Goal: Task Accomplishment & Management: Use online tool/utility

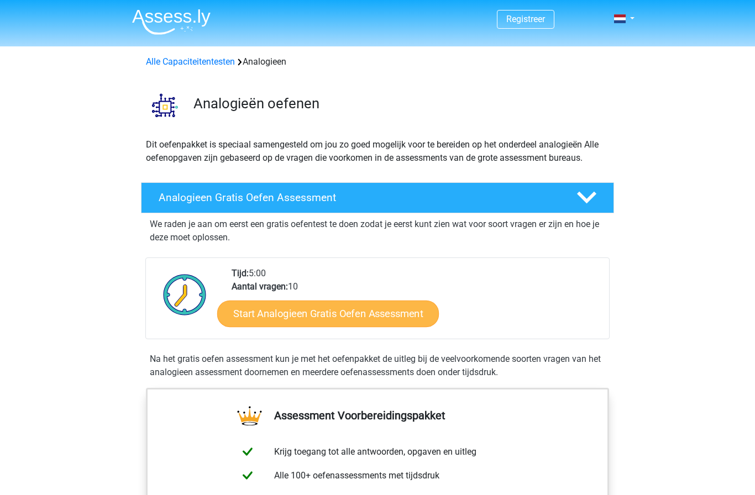
click at [242, 307] on link "Start Analogieen Gratis Oefen Assessment" at bounding box center [327, 313] width 221 height 27
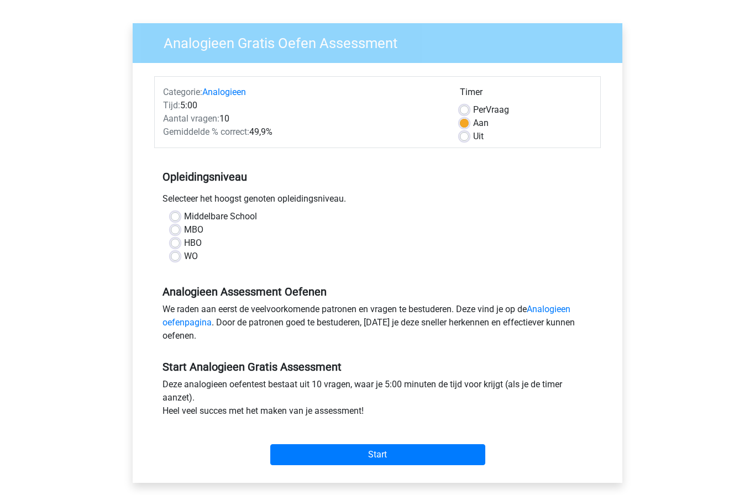
scroll to position [68, 0]
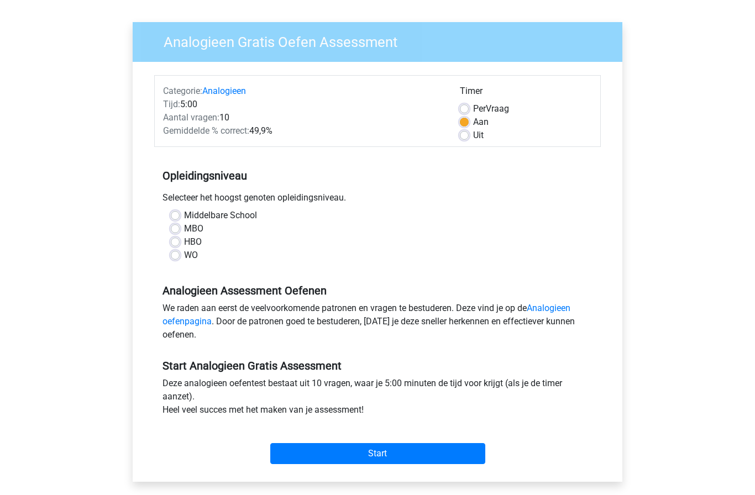
click at [184, 241] on label "HBO" at bounding box center [193, 241] width 18 height 13
click at [173, 241] on input "HBO" at bounding box center [175, 240] width 9 height 11
radio input "true"
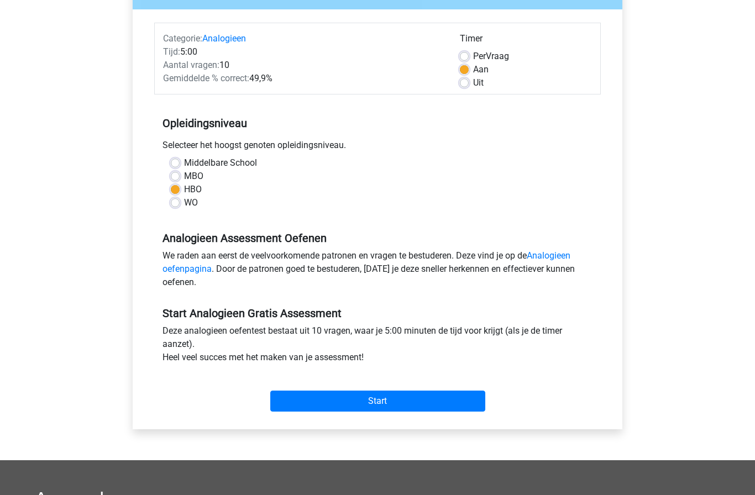
scroll to position [122, 0]
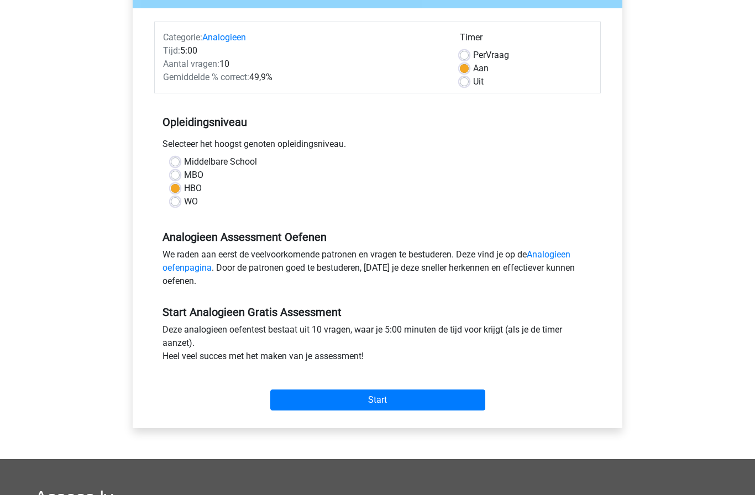
click at [166, 209] on div "Middelbare School MBO HBO WO" at bounding box center [377, 186] width 446 height 62
click at [184, 203] on label "WO" at bounding box center [191, 201] width 14 height 13
click at [172, 203] on input "WO" at bounding box center [175, 200] width 9 height 11
radio input "true"
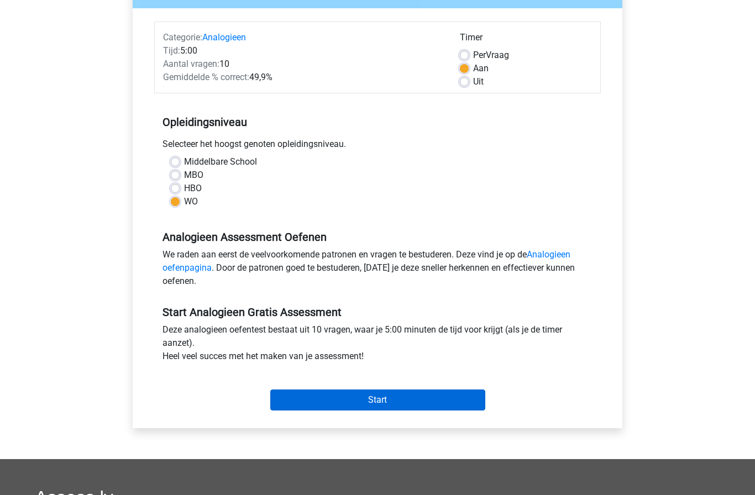
click at [440, 399] on input "Start" at bounding box center [377, 399] width 215 height 21
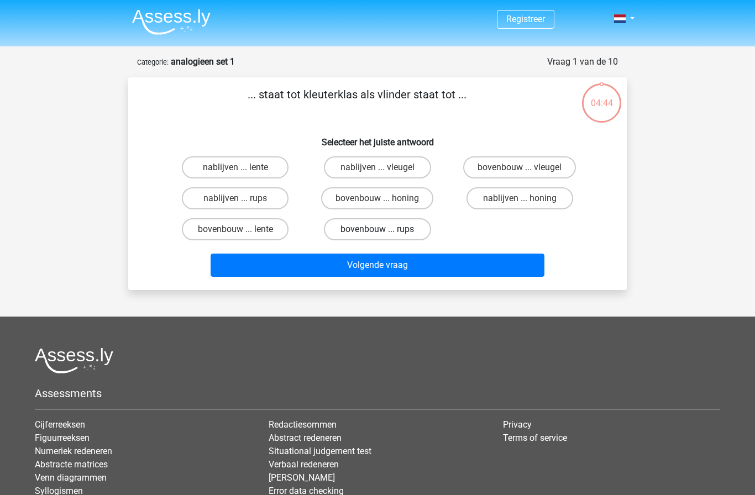
click at [415, 228] on label "bovenbouw ... rups" at bounding box center [377, 229] width 107 height 22
click at [384, 229] on input "bovenbouw ... rups" at bounding box center [380, 232] width 7 height 7
radio input "true"
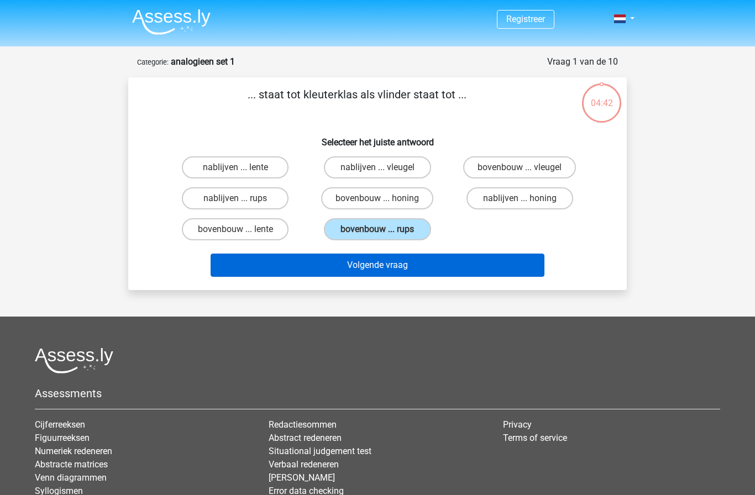
click at [434, 271] on button "Volgende vraag" at bounding box center [377, 265] width 334 height 23
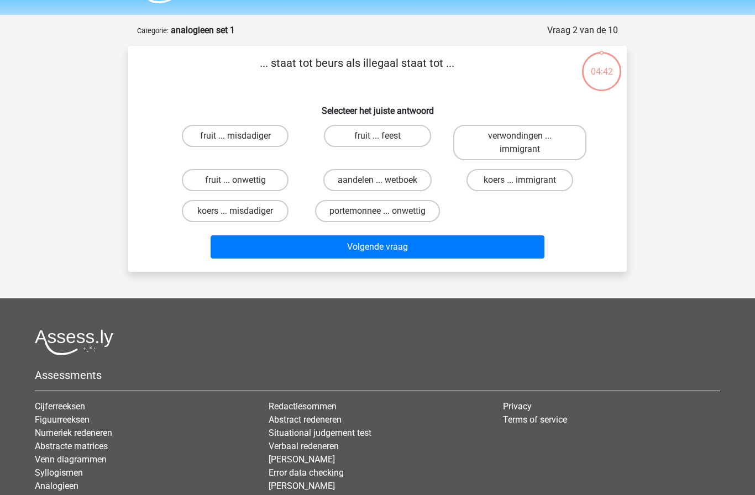
scroll to position [55, 0]
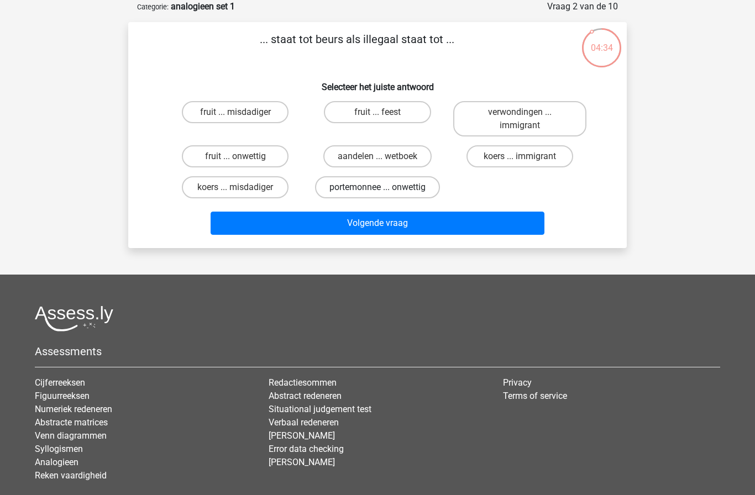
click at [423, 189] on label "portemonnee ... onwettig" at bounding box center [377, 187] width 125 height 22
click at [384, 189] on input "portemonnee ... onwettig" at bounding box center [380, 190] width 7 height 7
radio input "true"
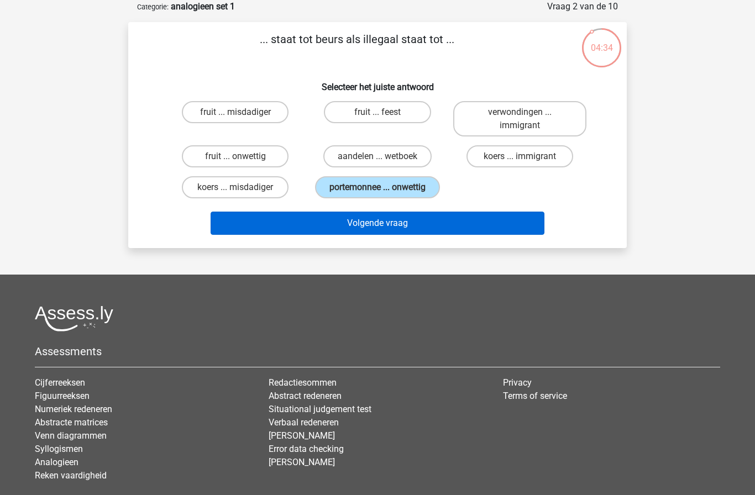
click at [423, 229] on button "Volgende vraag" at bounding box center [377, 223] width 334 height 23
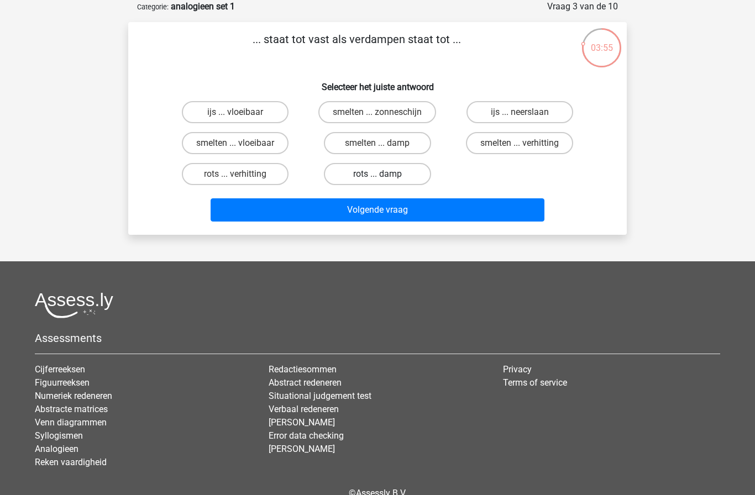
click at [416, 167] on label "rots ... damp" at bounding box center [377, 174] width 107 height 22
click at [384, 174] on input "rots ... damp" at bounding box center [380, 177] width 7 height 7
radio input "true"
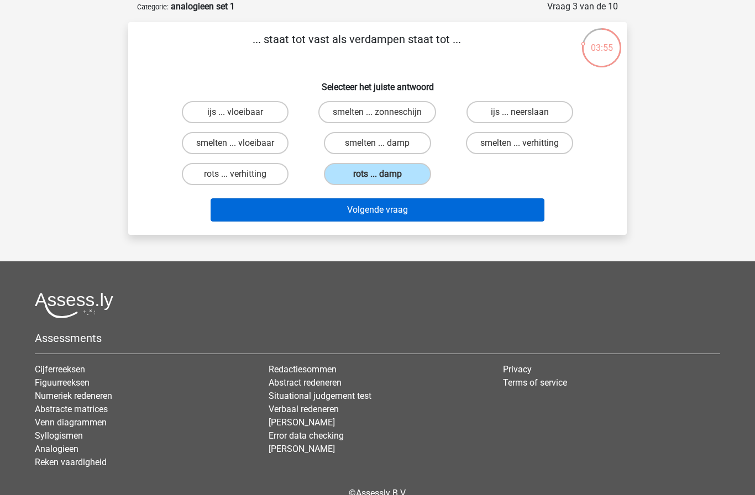
click at [419, 215] on button "Volgende vraag" at bounding box center [377, 209] width 334 height 23
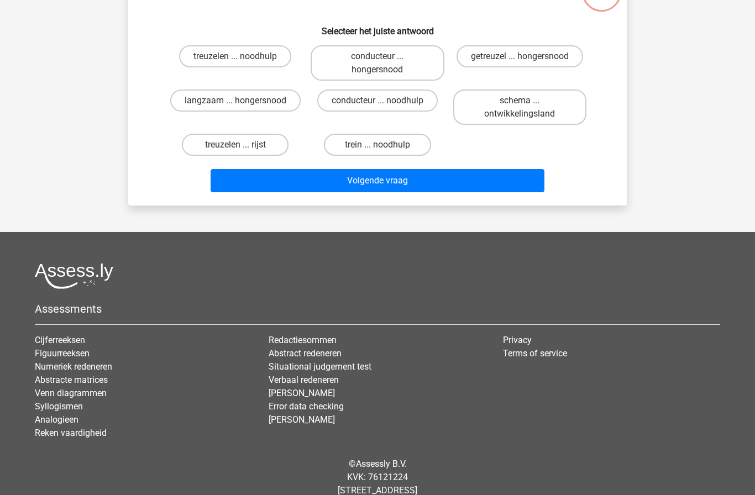
scroll to position [114, 0]
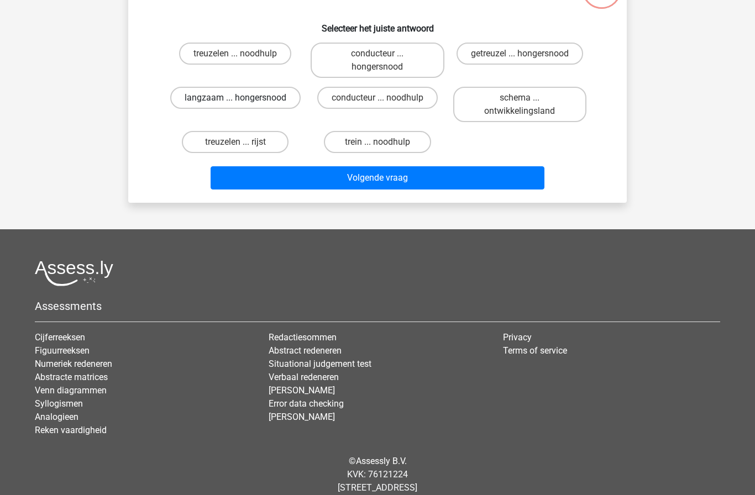
click at [267, 101] on label "langzaam ... hongersnood" at bounding box center [235, 98] width 130 height 22
click at [242, 101] on input "langzaam ... hongersnood" at bounding box center [238, 101] width 7 height 7
radio input "true"
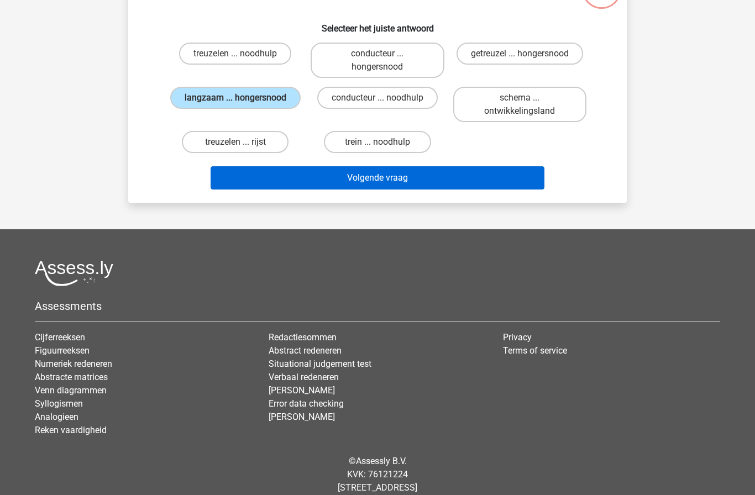
click at [482, 185] on button "Volgende vraag" at bounding box center [377, 177] width 334 height 23
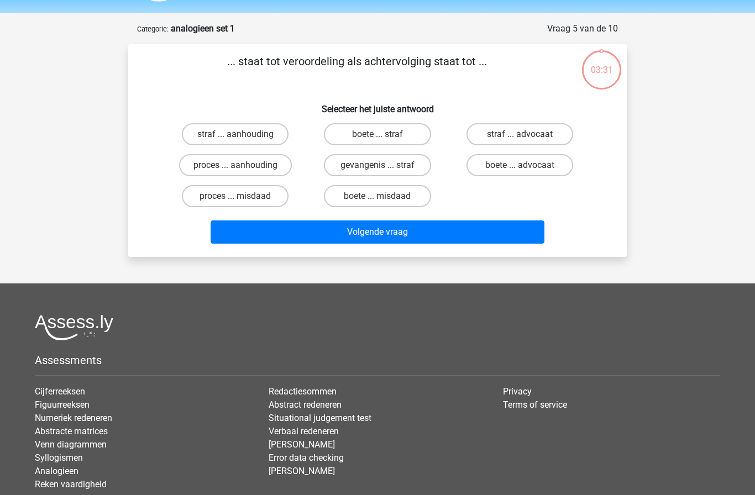
scroll to position [0, 0]
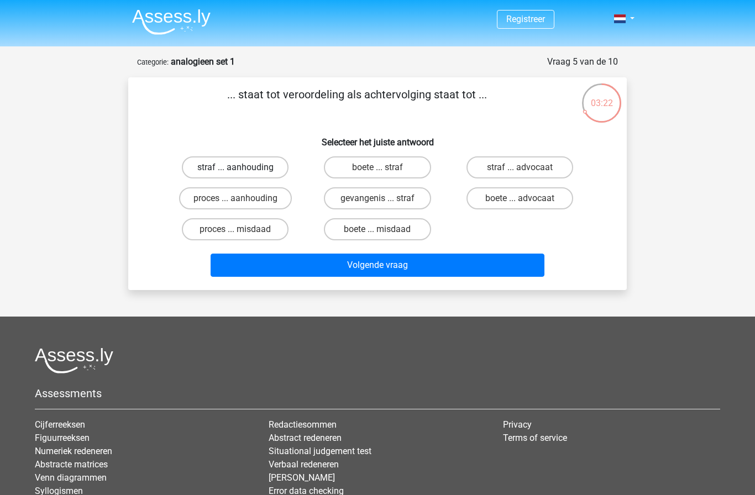
click at [269, 167] on label "straf ... aanhouding" at bounding box center [235, 167] width 107 height 22
click at [242, 167] on input "straf ... aanhouding" at bounding box center [238, 170] width 7 height 7
radio input "true"
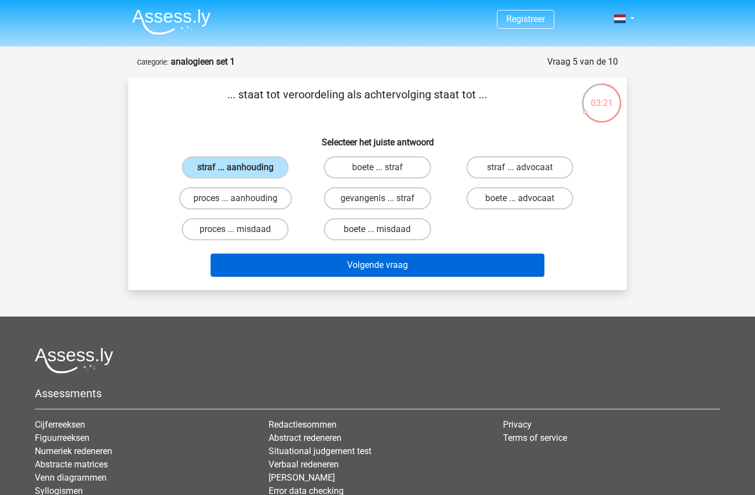
click at [441, 270] on button "Volgende vraag" at bounding box center [377, 265] width 334 height 23
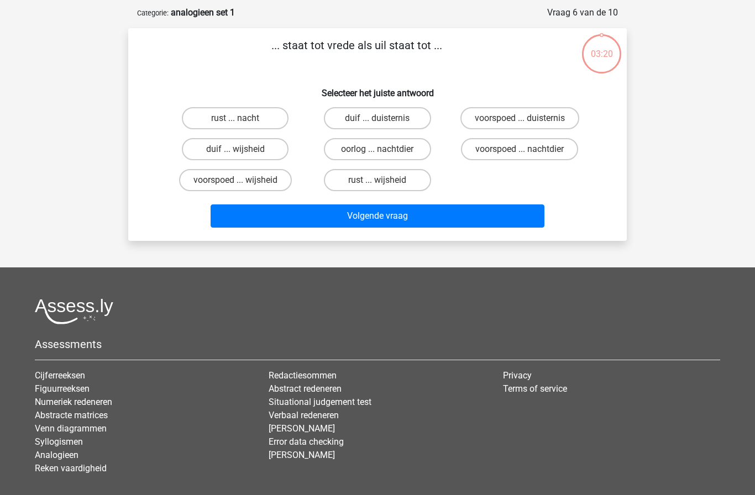
scroll to position [55, 0]
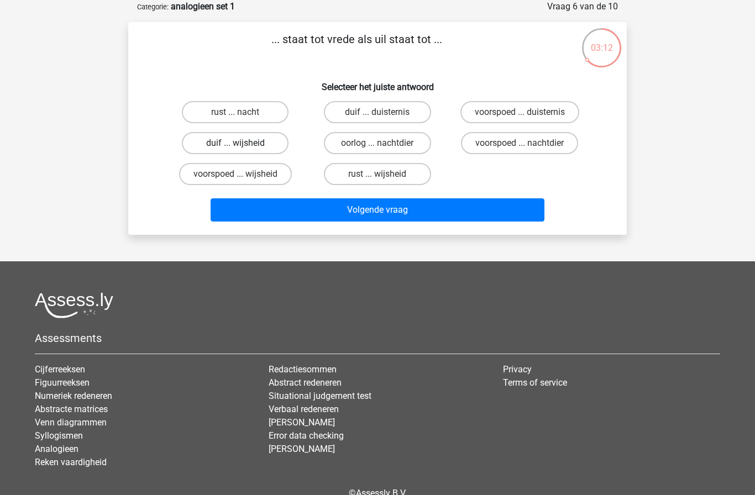
click at [259, 145] on label "duif ... wijsheid" at bounding box center [235, 143] width 107 height 22
click at [242, 145] on input "duif ... wijsheid" at bounding box center [238, 146] width 7 height 7
radio input "true"
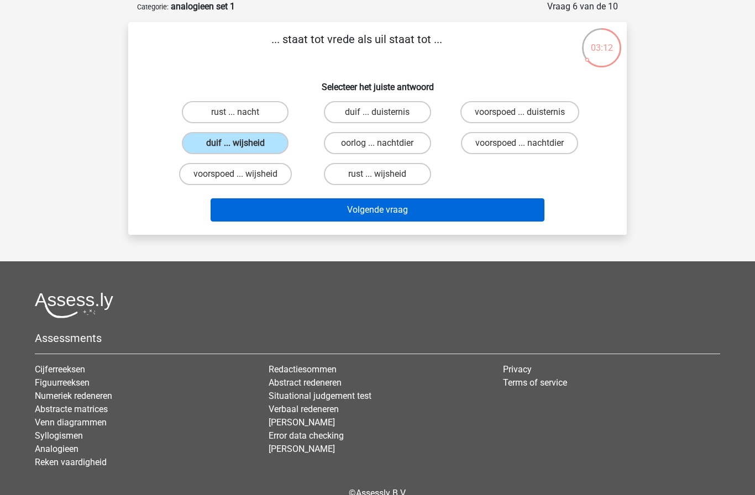
click at [344, 210] on button "Volgende vraag" at bounding box center [377, 209] width 334 height 23
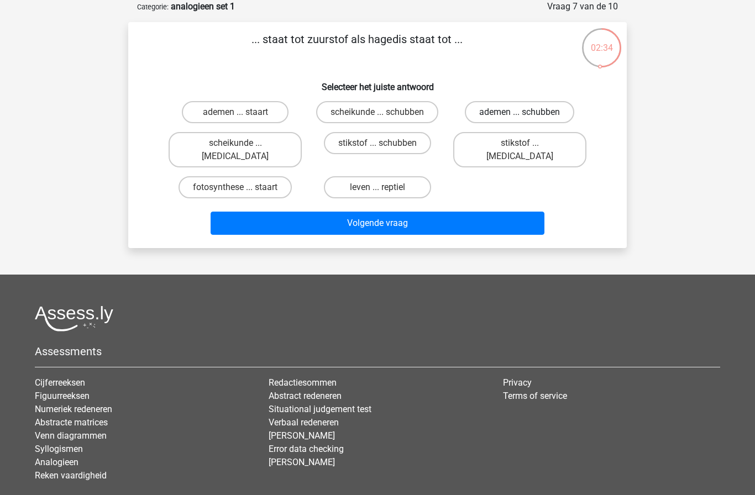
click at [493, 108] on label "ademen ... schubben" at bounding box center [519, 112] width 109 height 22
click at [519, 112] on input "ademen ... schubben" at bounding box center [522, 115] width 7 height 7
radio input "true"
click at [419, 212] on button "Volgende vraag" at bounding box center [377, 223] width 334 height 23
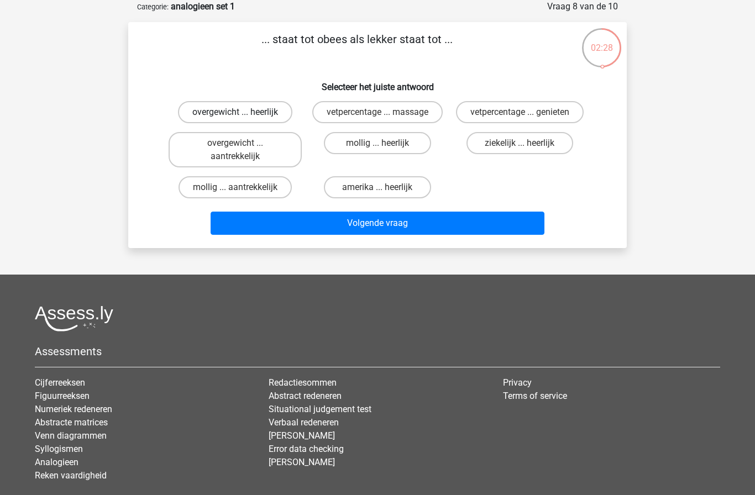
click at [267, 107] on label "overgewicht ... heerlijk" at bounding box center [235, 112] width 114 height 22
click at [242, 112] on input "overgewicht ... heerlijk" at bounding box center [238, 115] width 7 height 7
radio input "true"
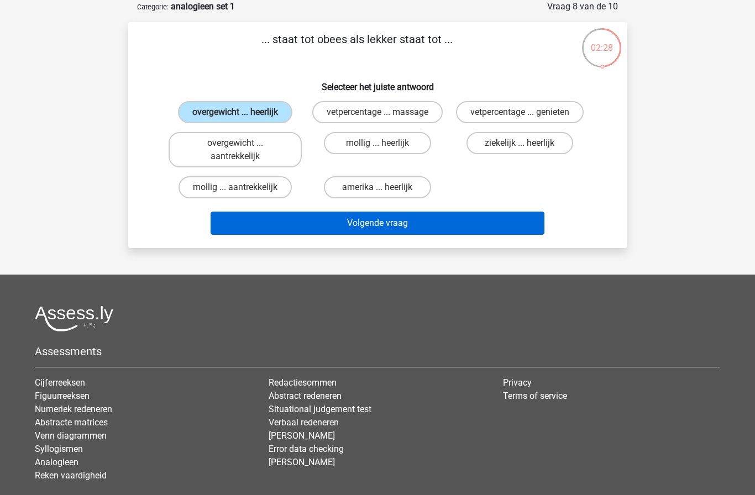
click at [361, 212] on button "Volgende vraag" at bounding box center [377, 223] width 334 height 23
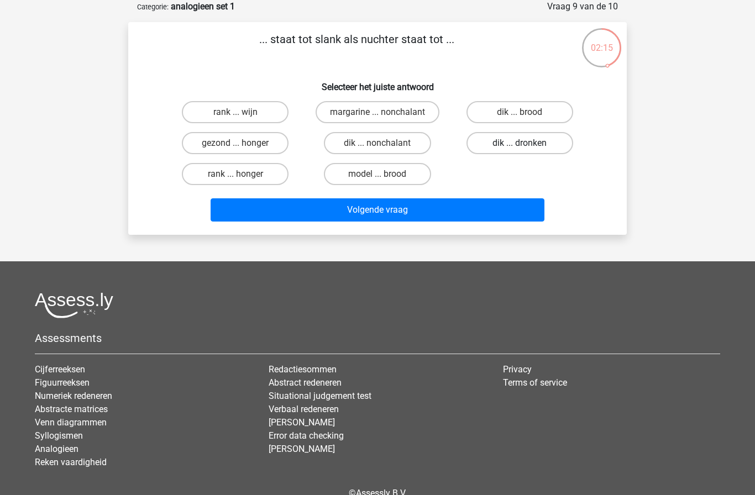
click at [473, 152] on label "dik ... dronken" at bounding box center [519, 143] width 107 height 22
click at [519, 150] on input "dik ... dronken" at bounding box center [522, 146] width 7 height 7
radio input "true"
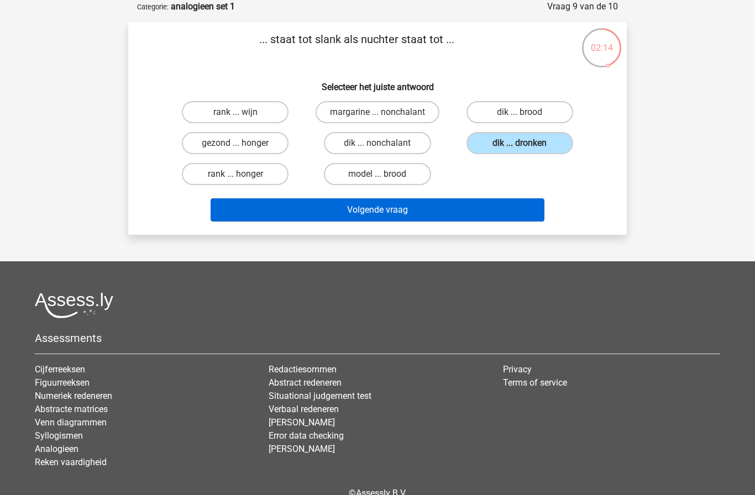
click at [380, 221] on button "Volgende vraag" at bounding box center [377, 209] width 334 height 23
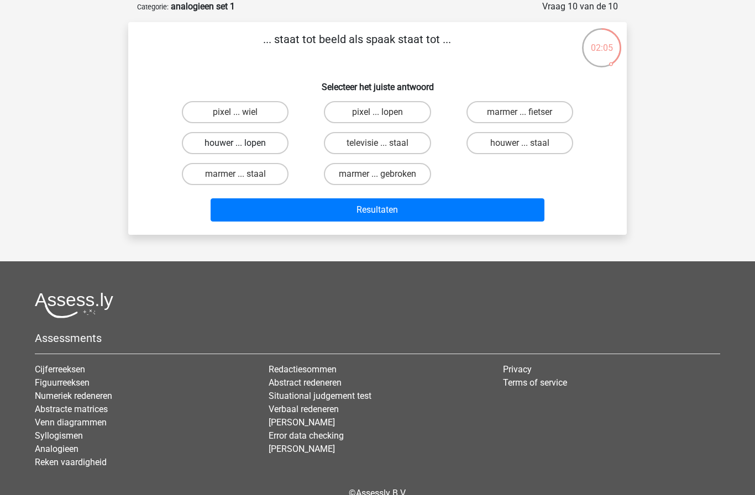
click at [262, 138] on label "houwer ... lopen" at bounding box center [235, 143] width 107 height 22
click at [242, 143] on input "houwer ... lopen" at bounding box center [238, 146] width 7 height 7
radio input "true"
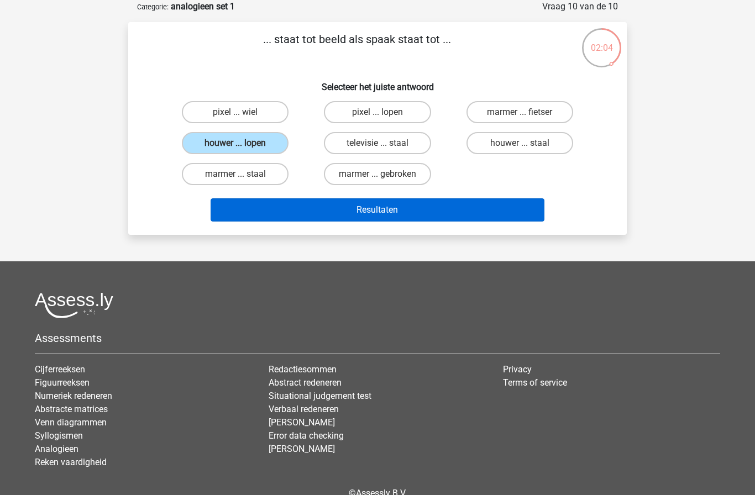
click at [388, 213] on button "Resultaten" at bounding box center [377, 209] width 334 height 23
